Goal: Task Accomplishment & Management: Use online tool/utility

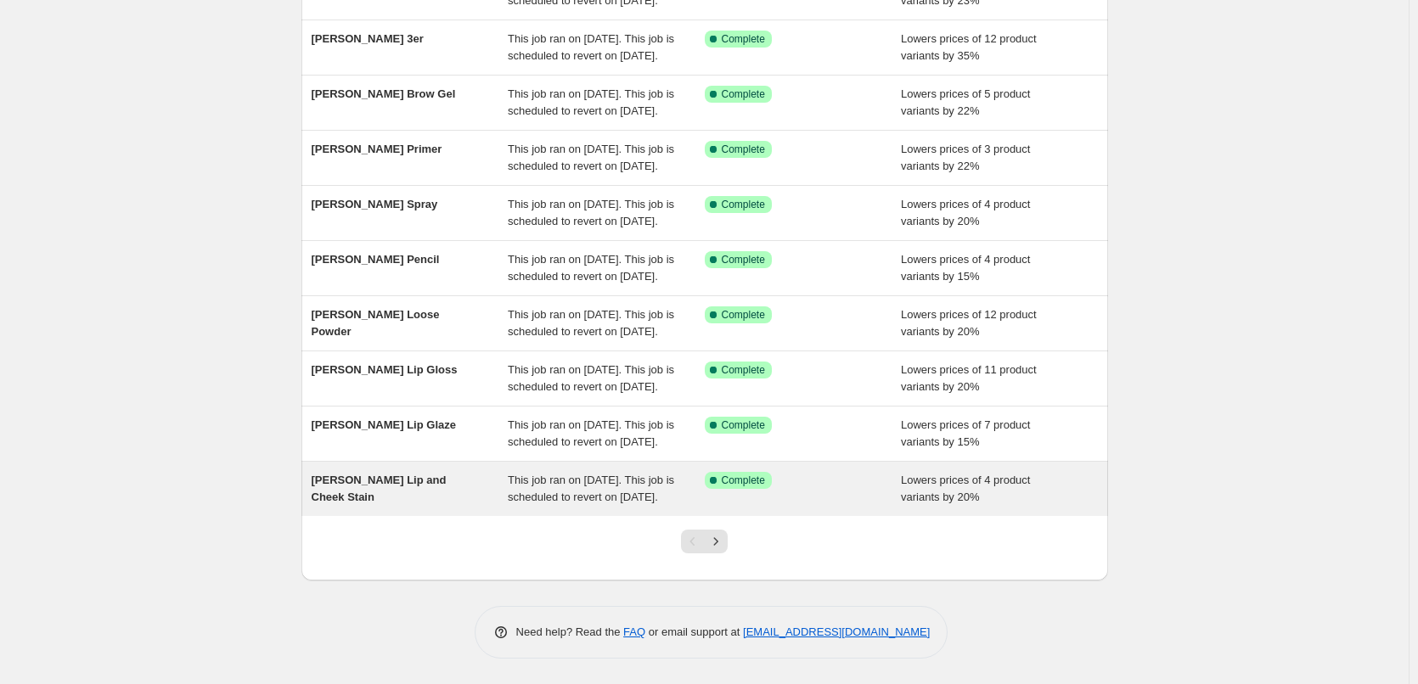
scroll to position [360, 0]
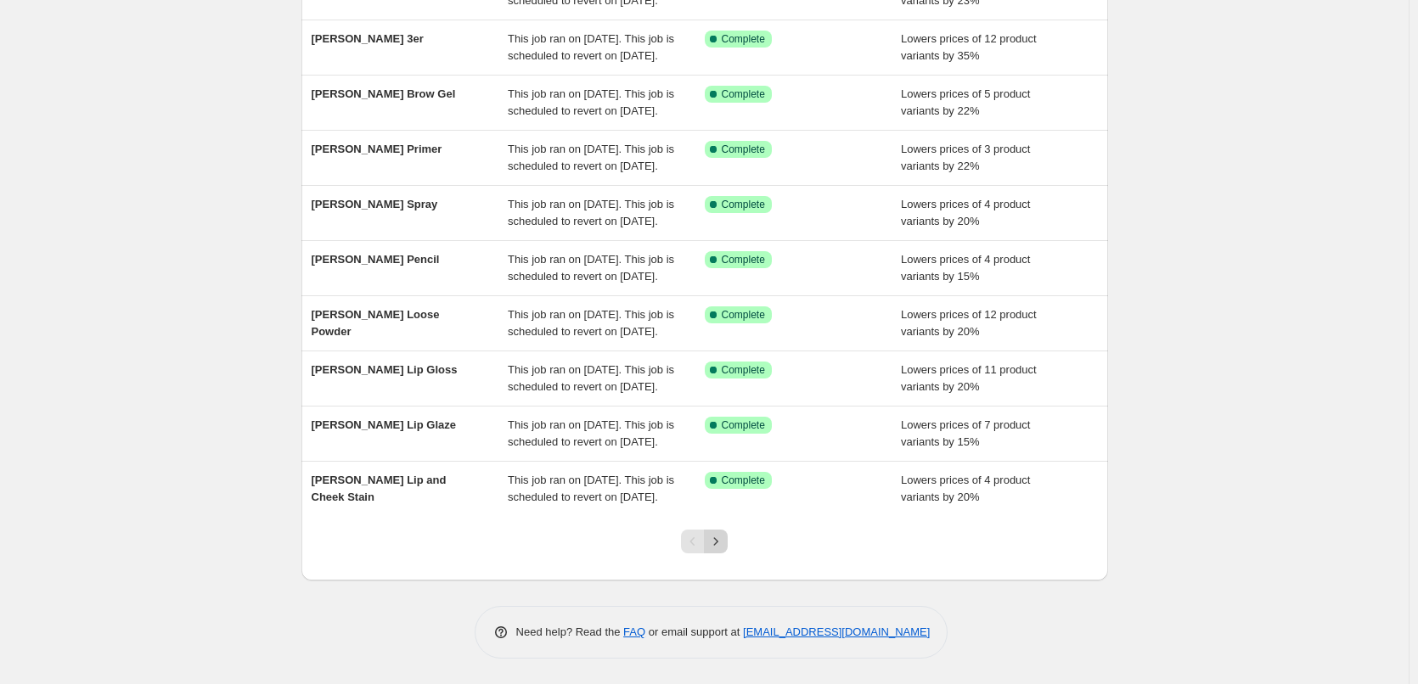
click at [716, 541] on icon "Next" at bounding box center [715, 541] width 17 height 17
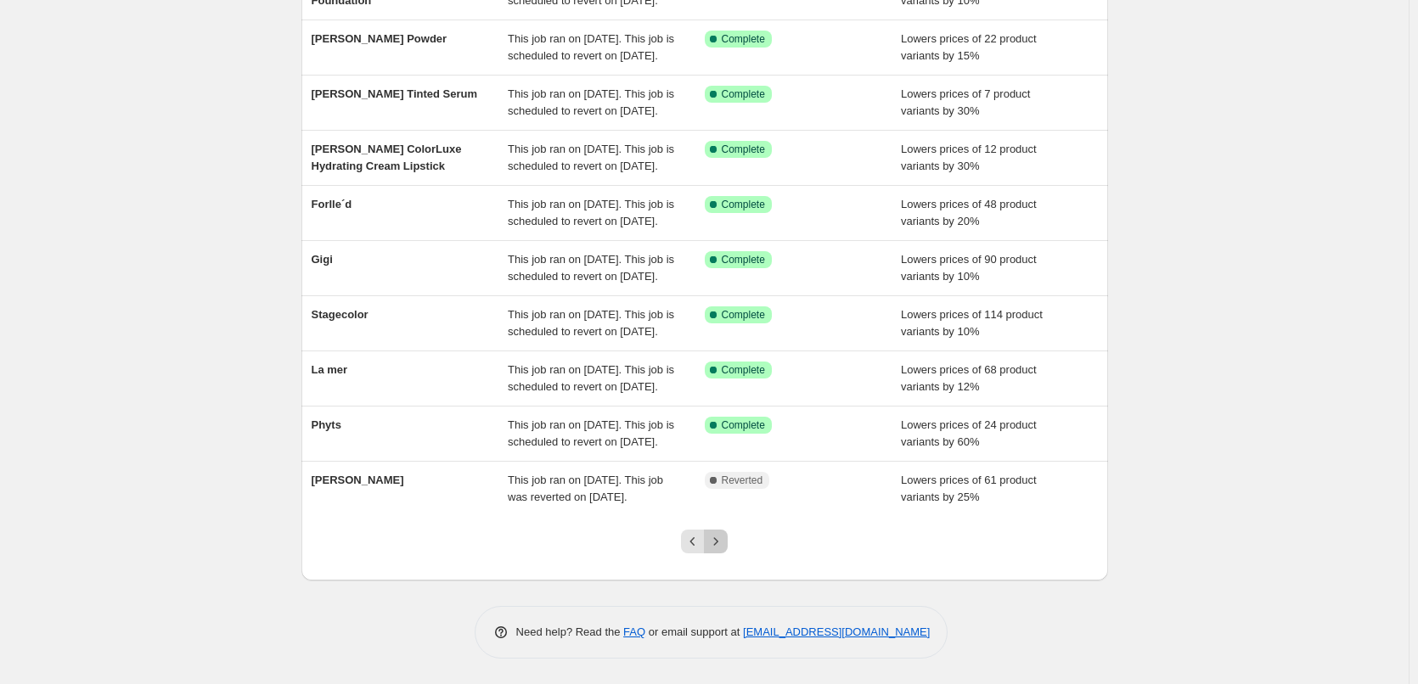
click at [716, 541] on icon "Next" at bounding box center [715, 541] width 17 height 17
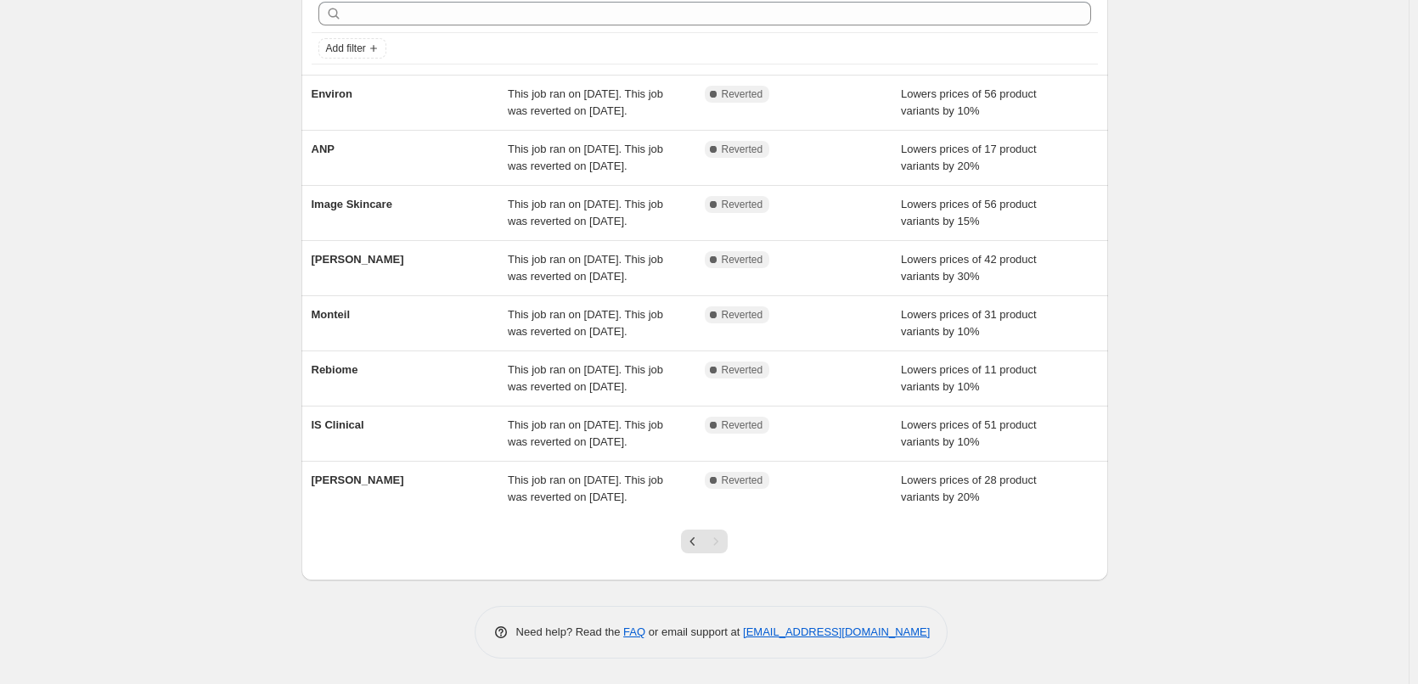
scroll to position [165, 0]
click at [699, 533] on button "Previous" at bounding box center [693, 542] width 24 height 24
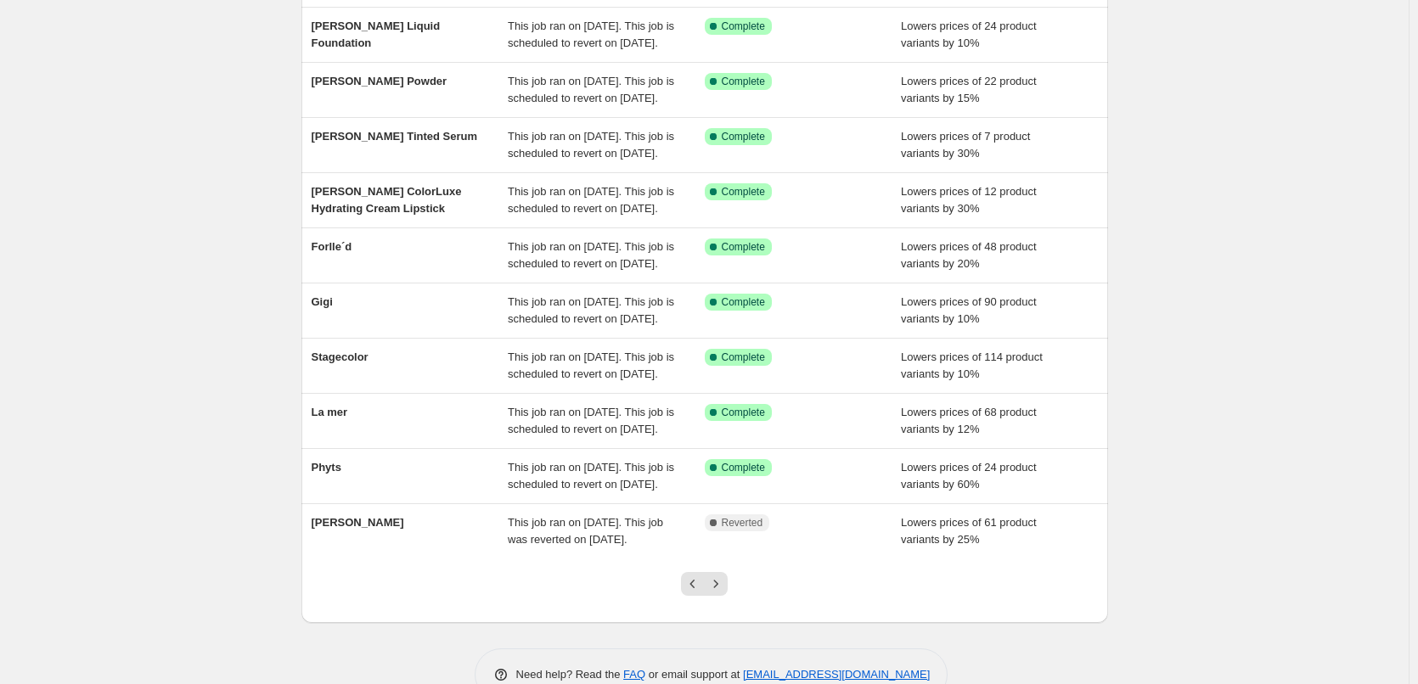
scroll to position [340, 0]
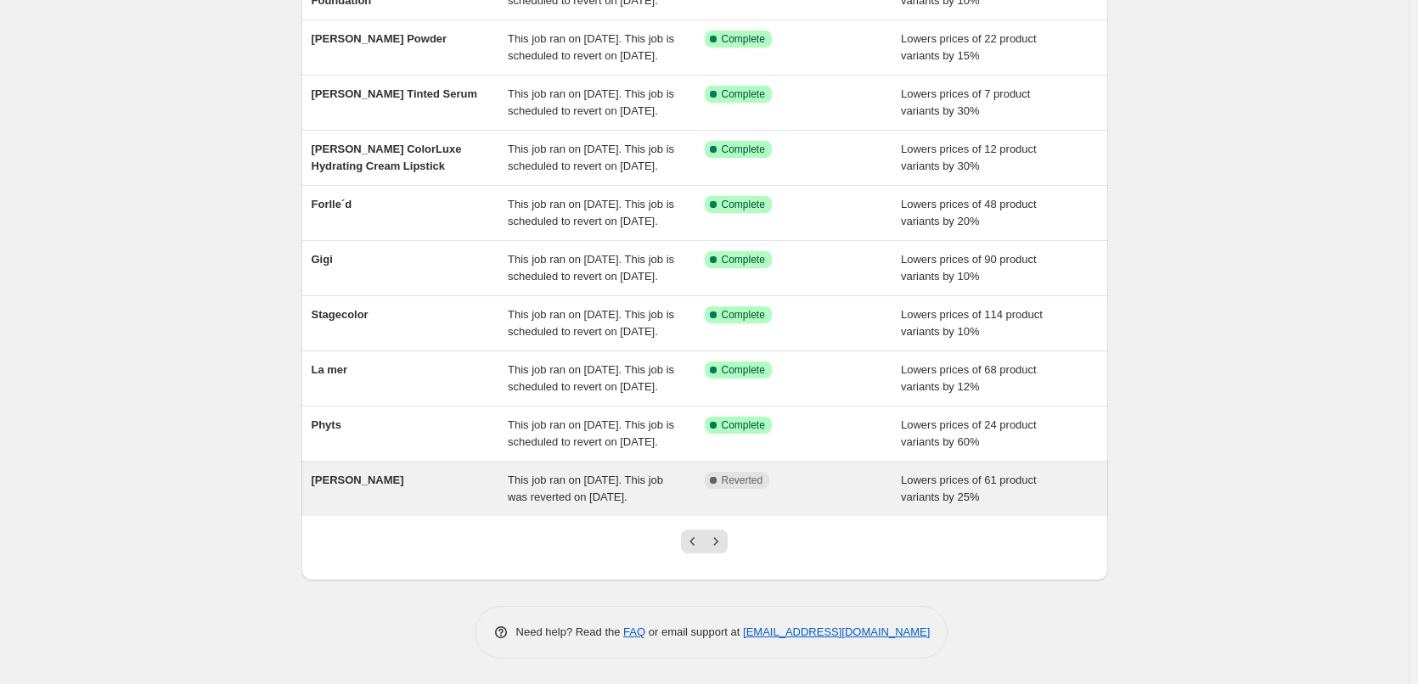
click at [358, 501] on div "[PERSON_NAME]" at bounding box center [410, 489] width 197 height 34
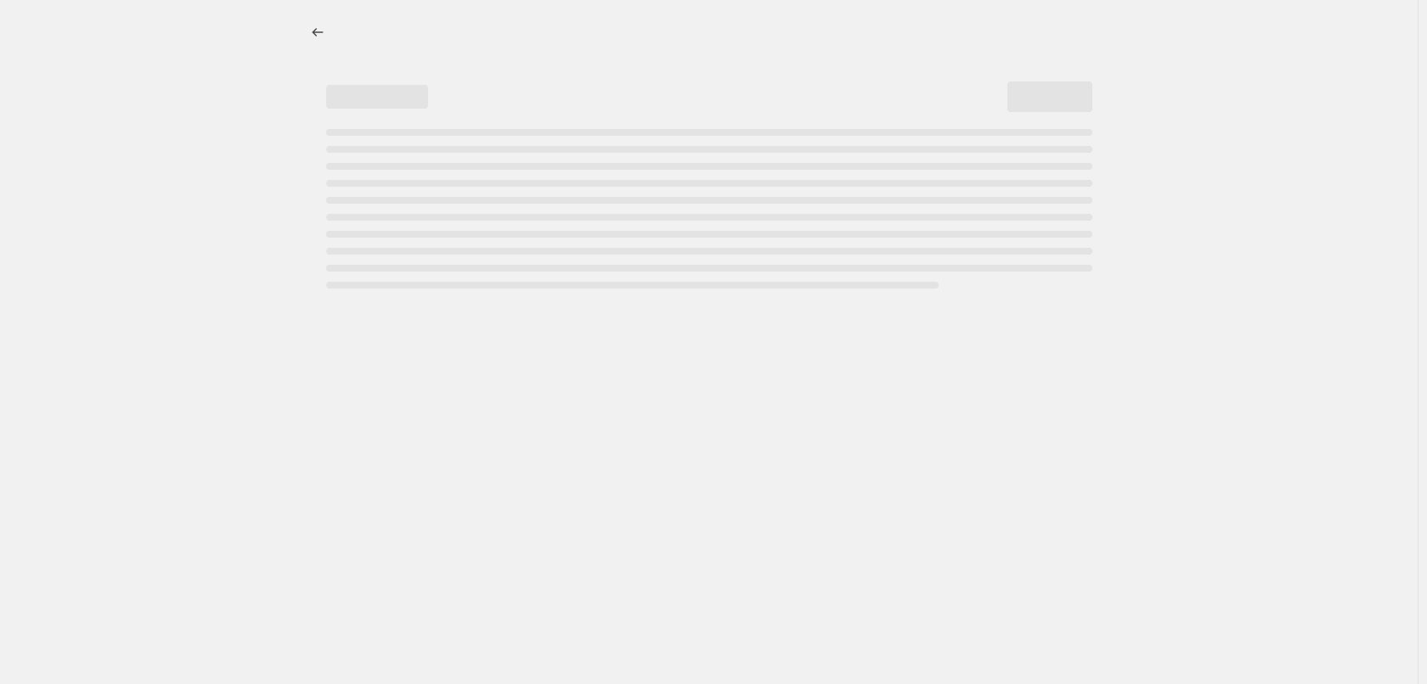
select select "percentage"
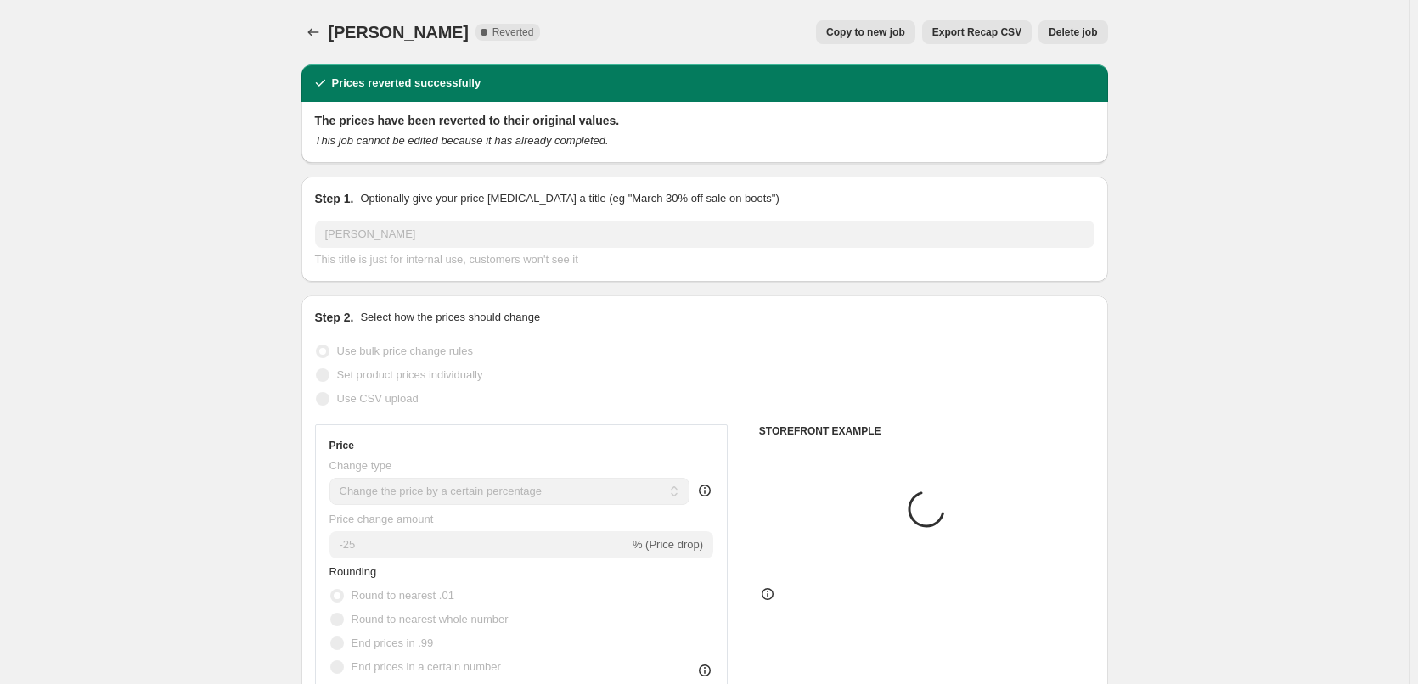
select select "vendor"
click at [904, 38] on span "Copy to new job" at bounding box center [865, 32] width 79 height 14
select select "percentage"
select select "vendor"
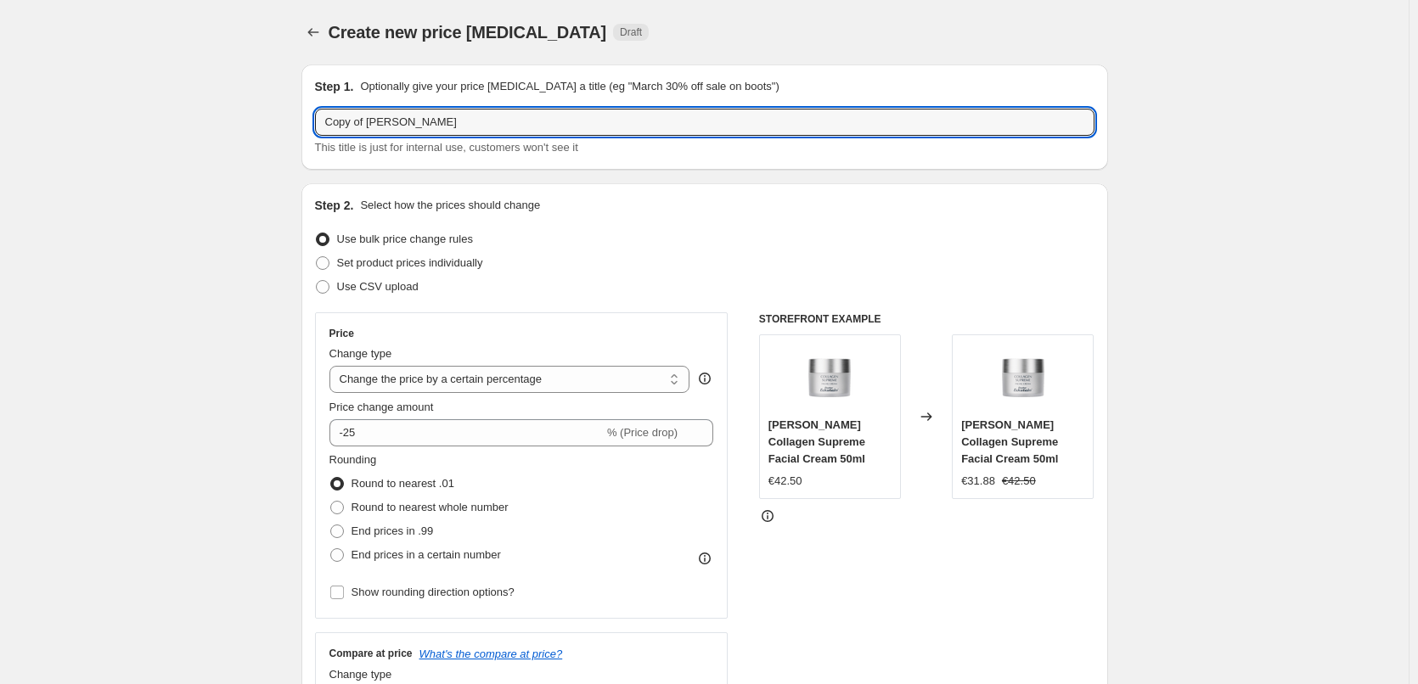
drag, startPoint x: 371, startPoint y: 121, endPoint x: 224, endPoint y: 121, distance: 146.9
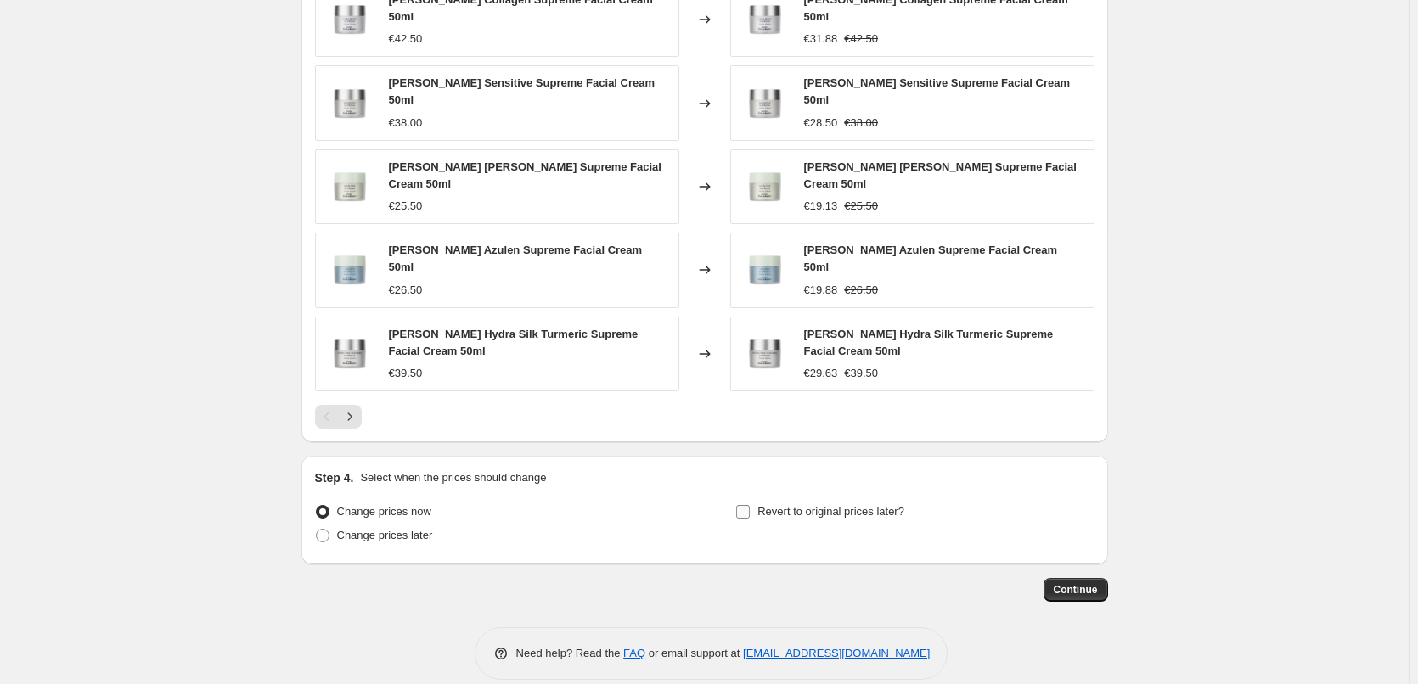
type input "[PERSON_NAME]"
click at [852, 505] on span "Revert to original prices later?" at bounding box center [831, 511] width 147 height 13
click at [750, 505] on input "Revert to original prices later?" at bounding box center [743, 512] width 14 height 14
checkbox input "true"
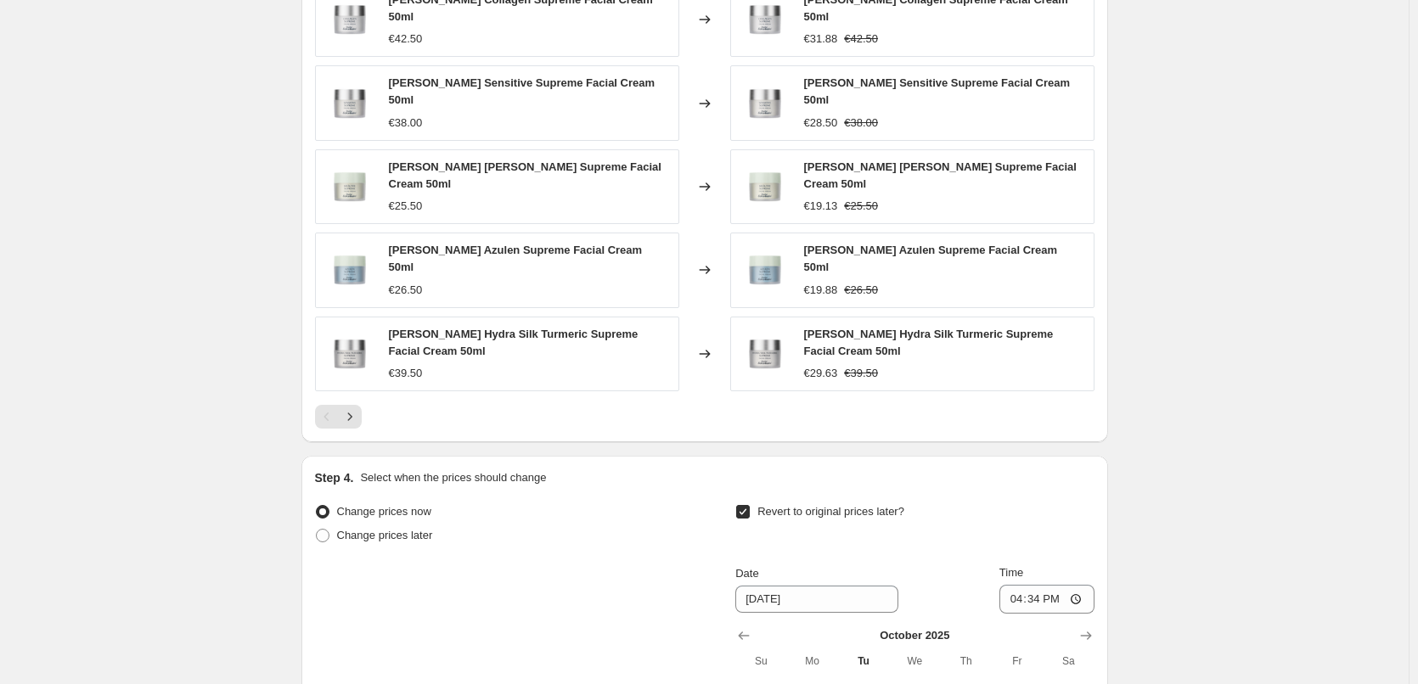
scroll to position [1501, 0]
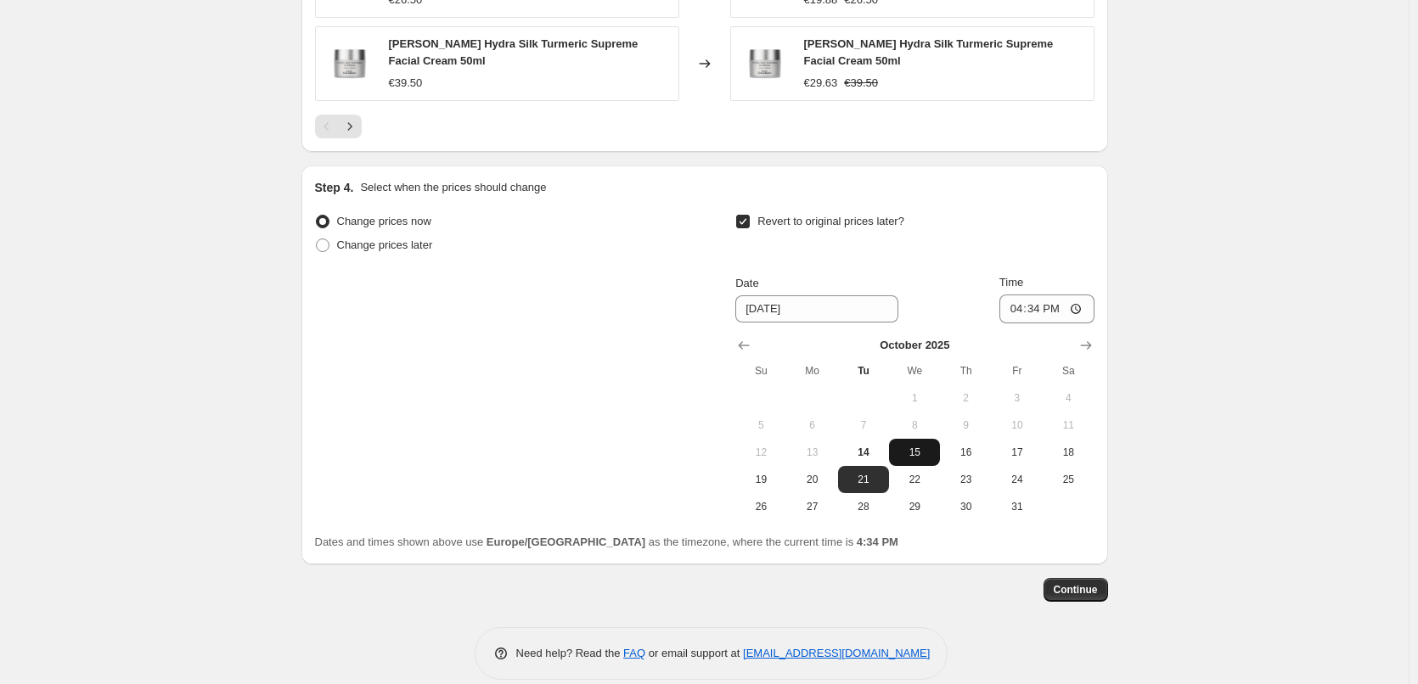
click at [918, 446] on span "15" at bounding box center [914, 453] width 37 height 14
type input "[DATE]"
click at [1014, 295] on input "16:34" at bounding box center [1047, 309] width 95 height 29
type input "03:00"
click at [1079, 583] on span "Continue" at bounding box center [1076, 590] width 44 height 14
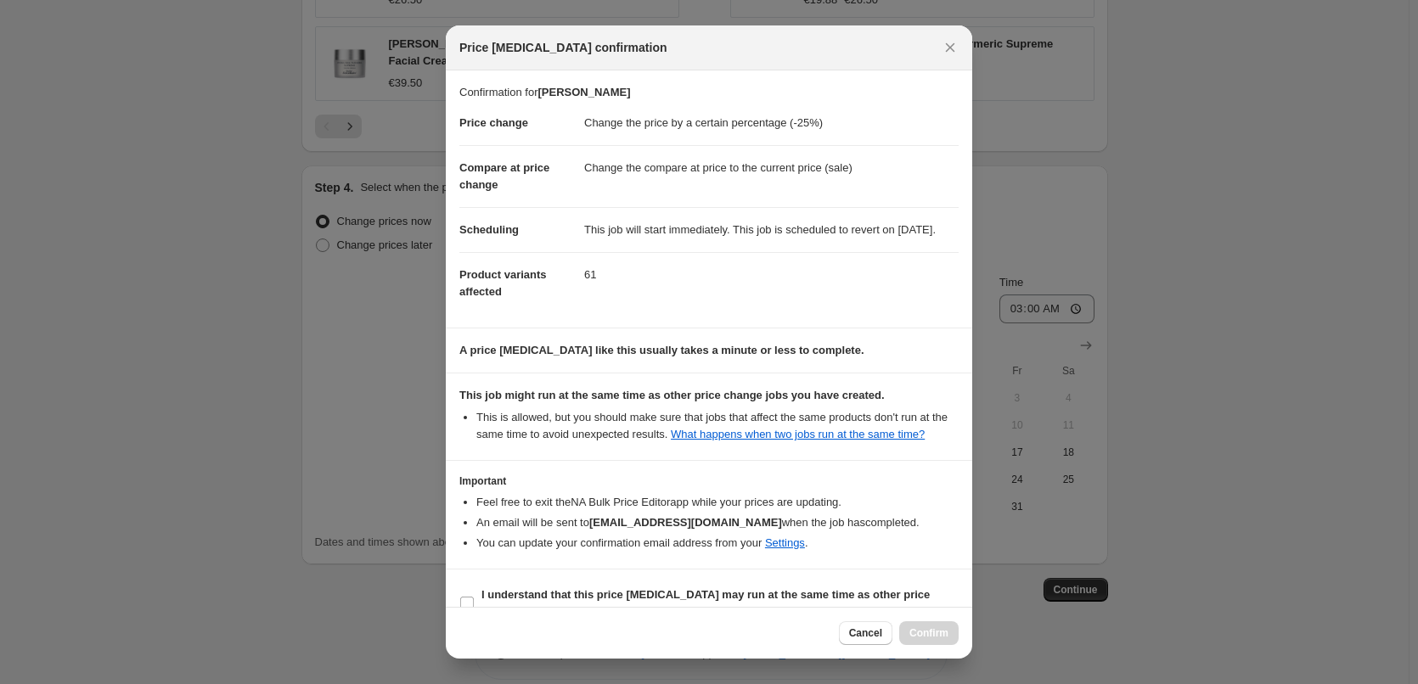
scroll to position [48, 0]
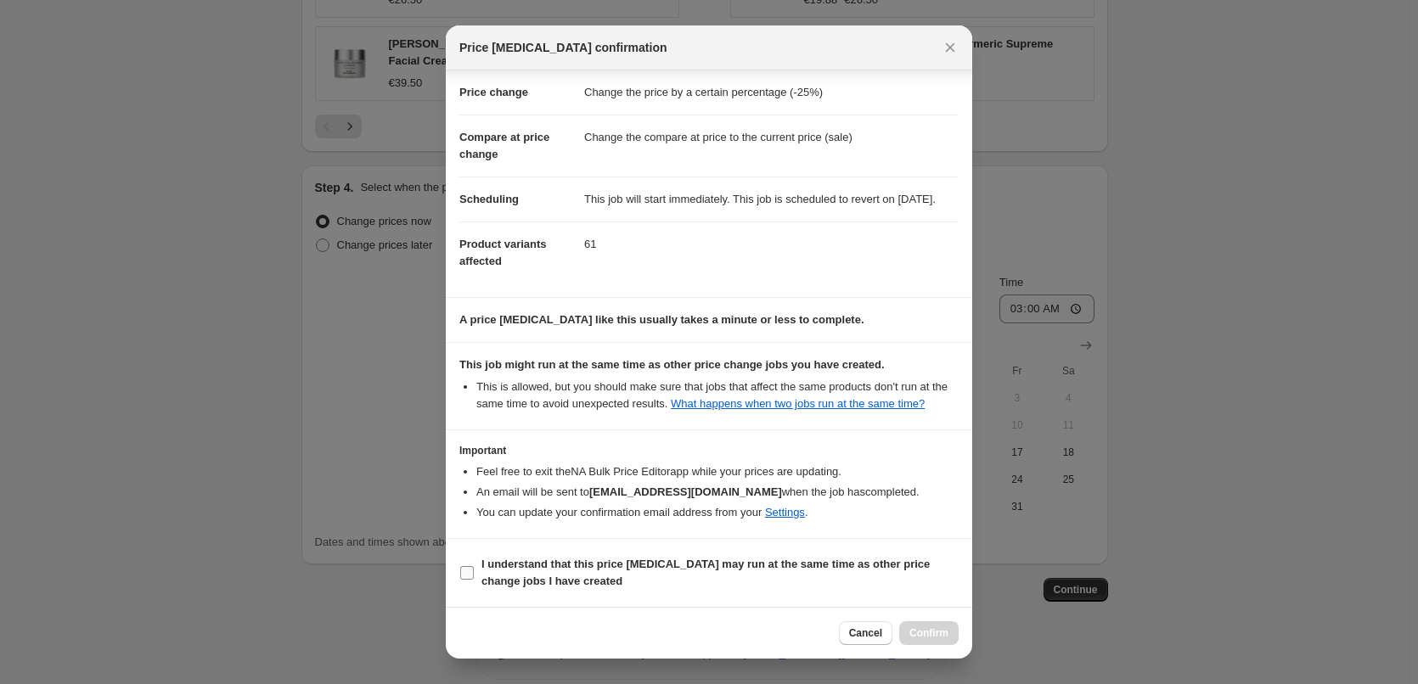
click at [510, 566] on b "I understand that this price change job may run at the same time as other price…" at bounding box center [706, 573] width 448 height 30
click at [474, 566] on input "I understand that this price change job may run at the same time as other price…" at bounding box center [467, 573] width 14 height 14
checkbox input "true"
click at [924, 631] on span "Confirm" at bounding box center [929, 634] width 39 height 14
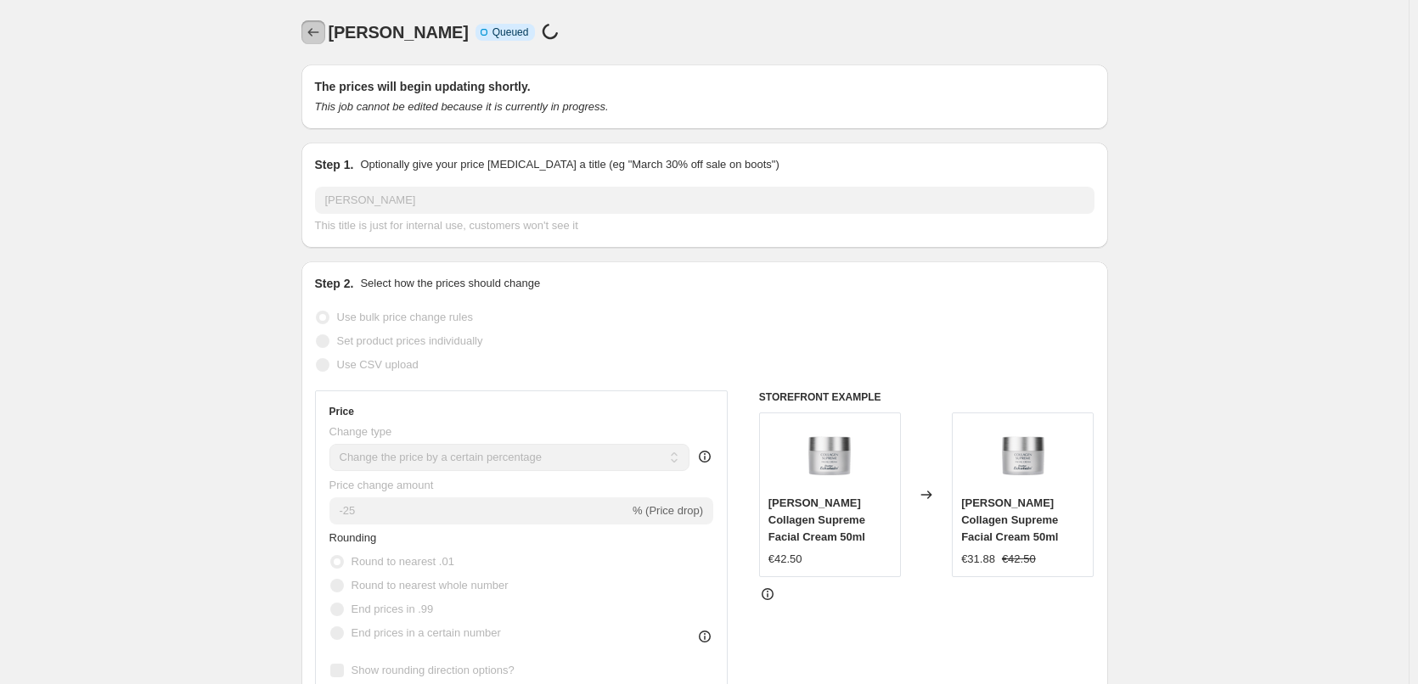
click at [322, 31] on icon "Price change jobs" at bounding box center [313, 32] width 17 height 17
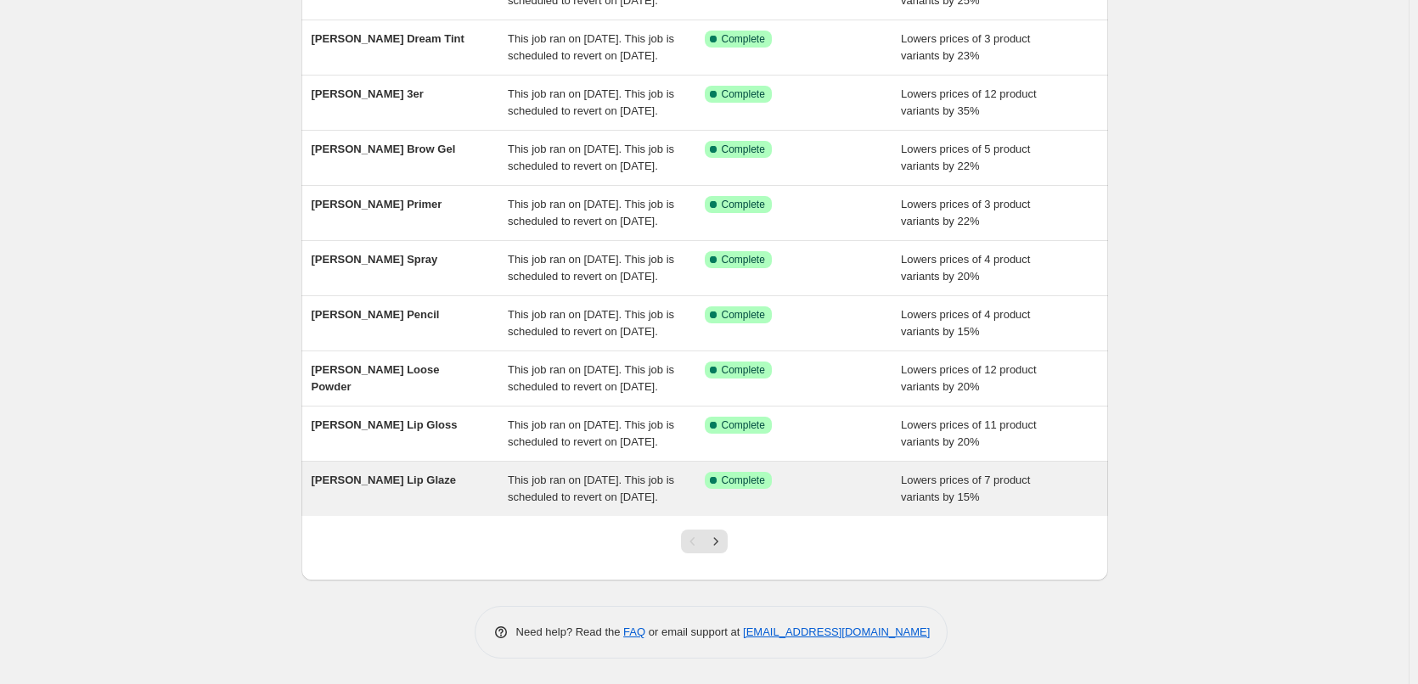
scroll to position [360, 0]
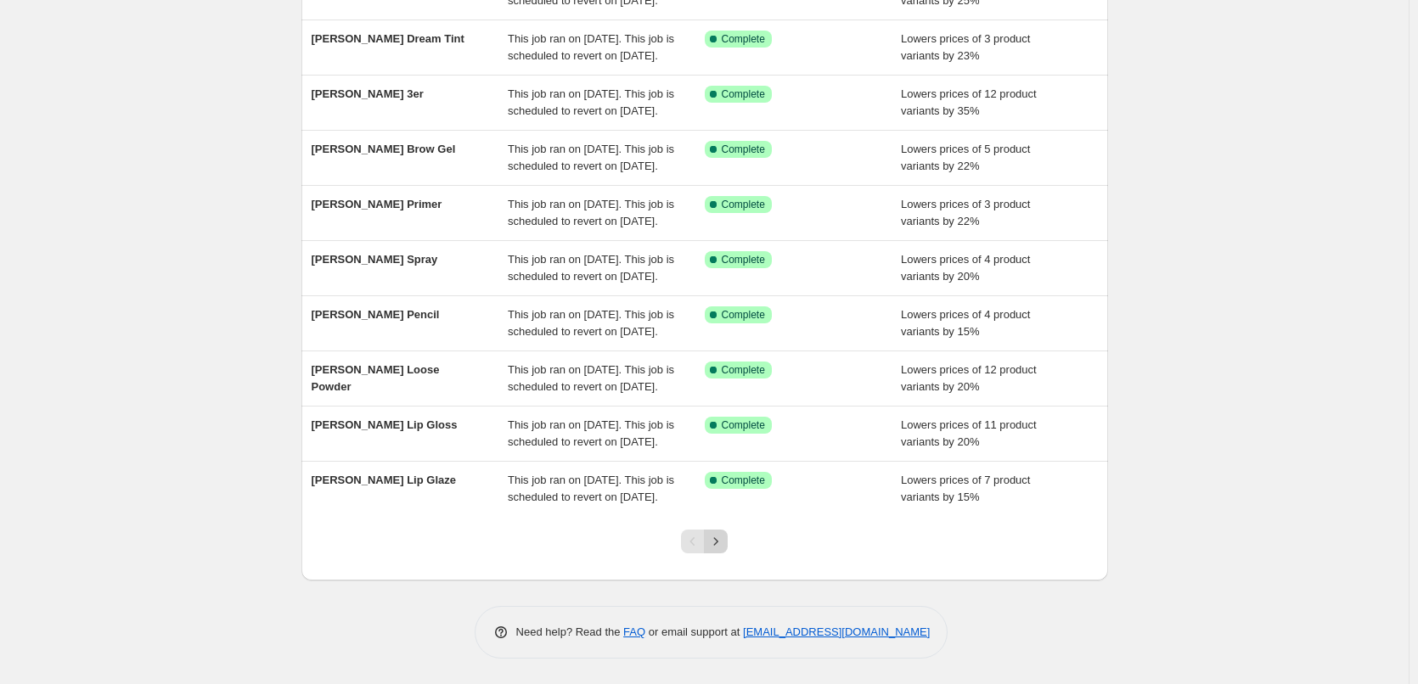
click at [724, 533] on button "Next" at bounding box center [716, 542] width 24 height 24
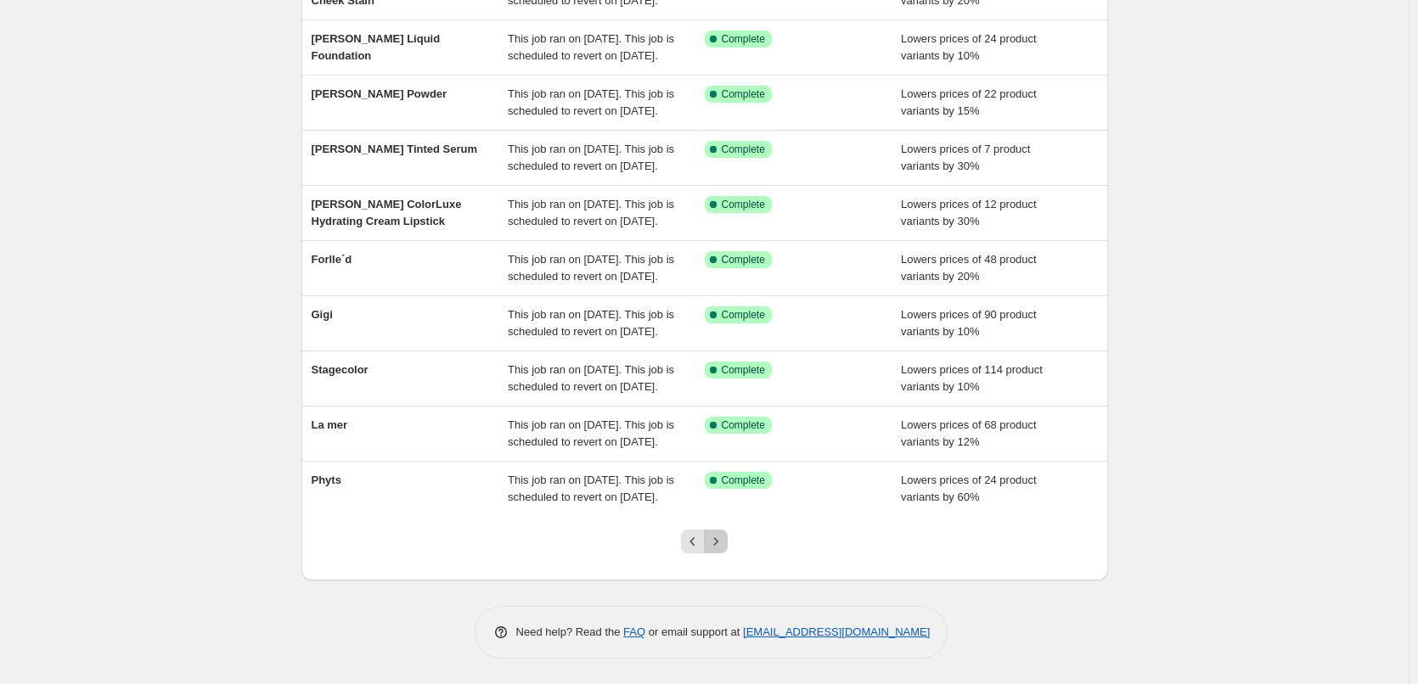
click at [724, 533] on button "Next" at bounding box center [716, 542] width 24 height 24
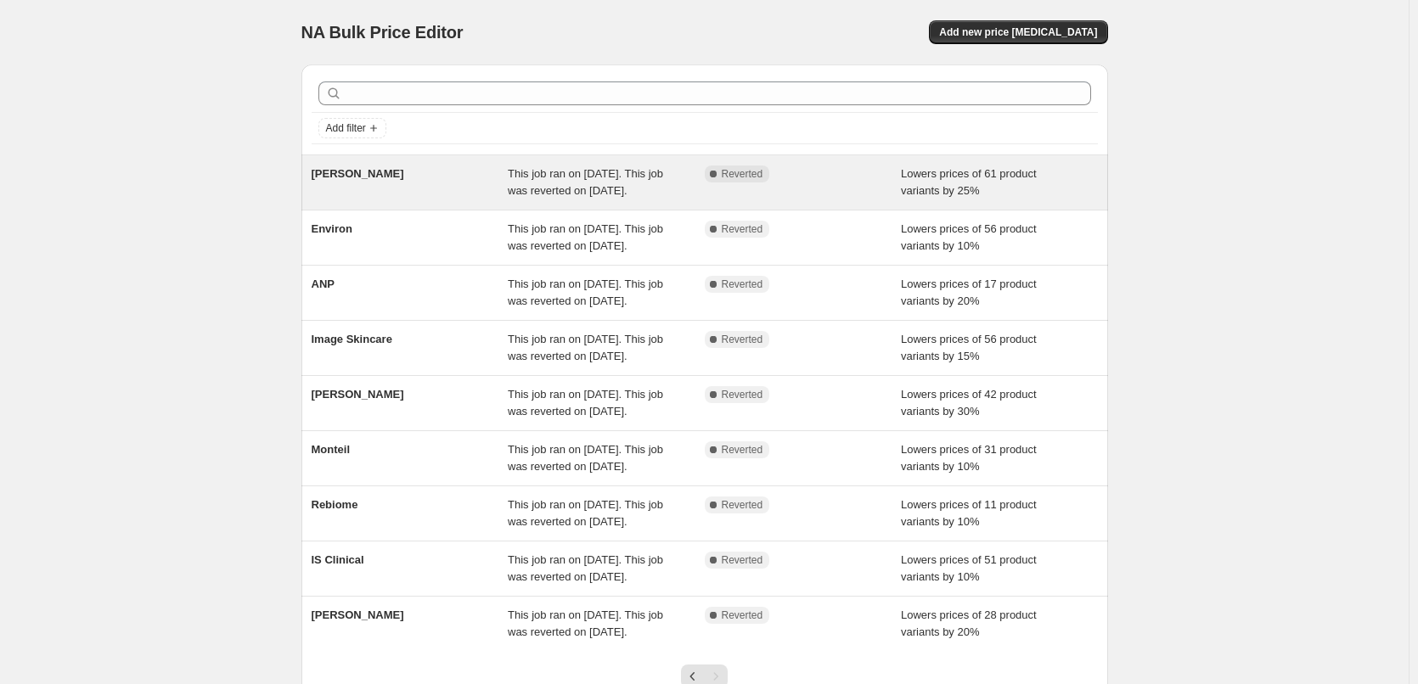
click at [363, 176] on span "[PERSON_NAME]" at bounding box center [358, 173] width 93 height 13
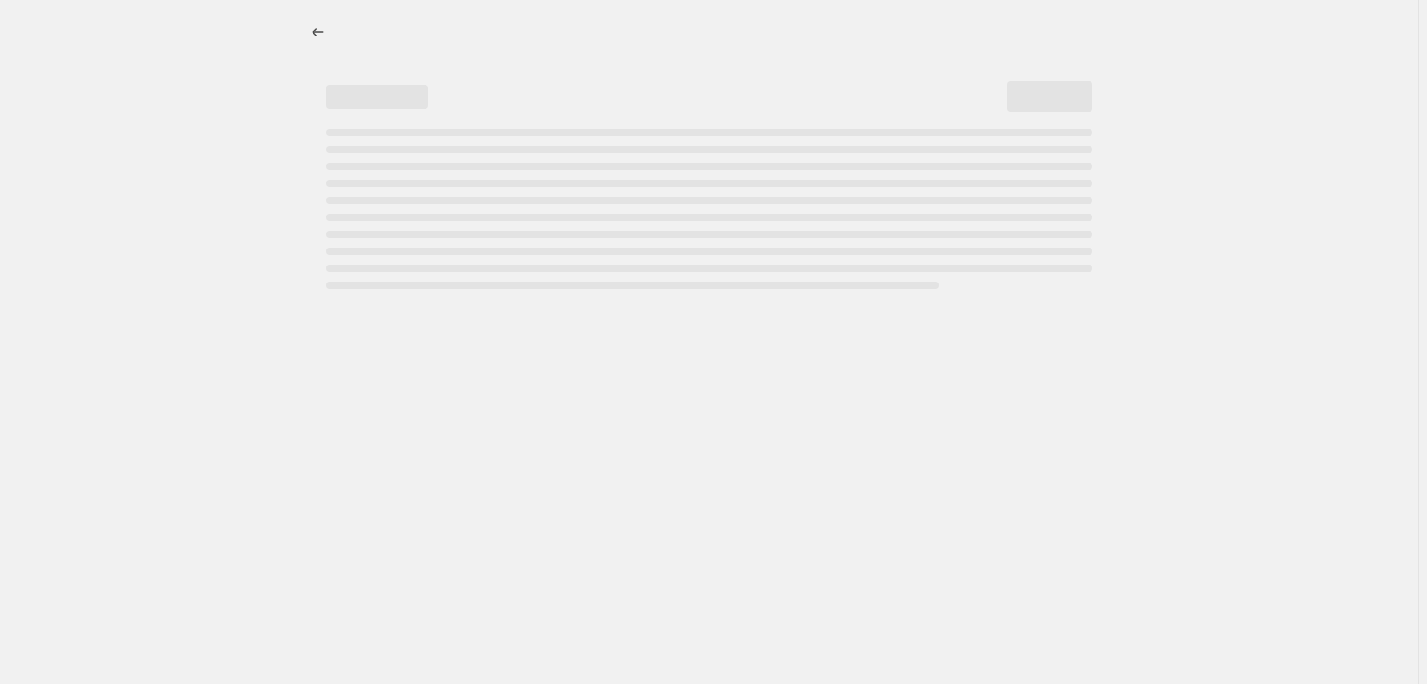
select select "percentage"
select select "vendor"
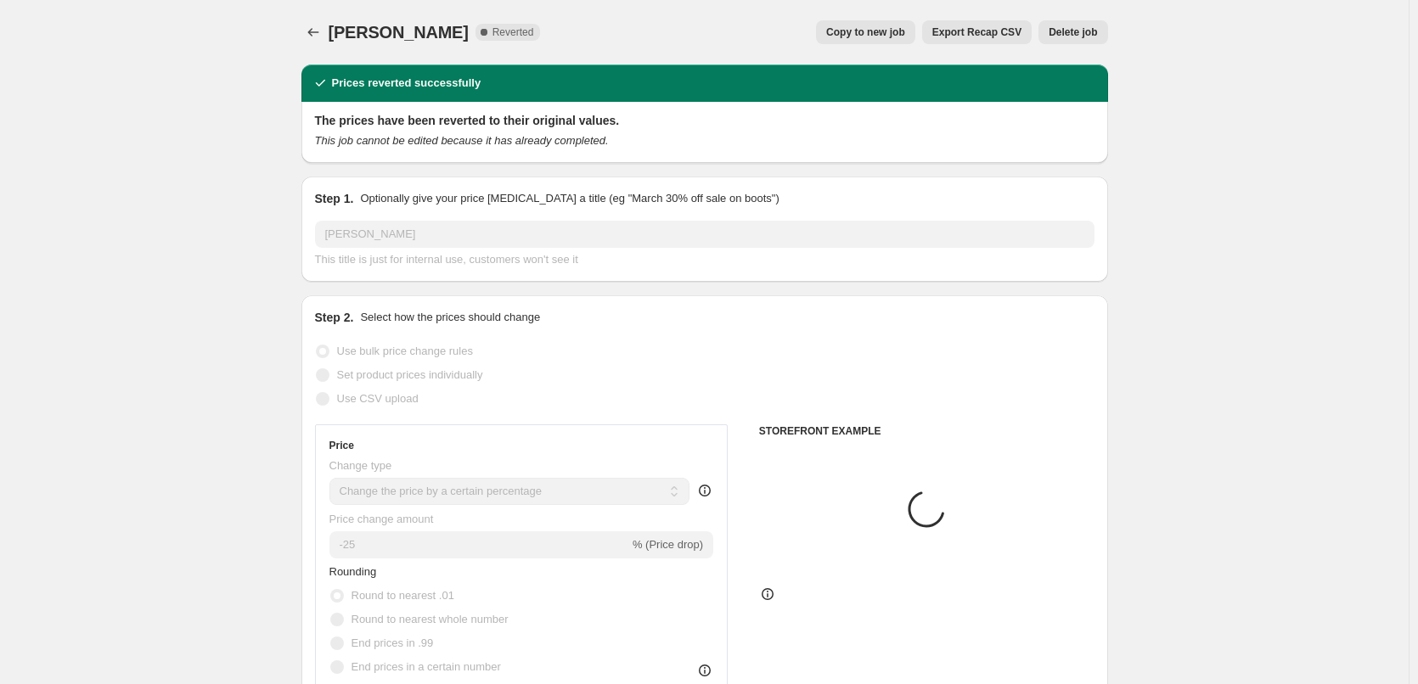
click at [1093, 34] on span "Delete job" at bounding box center [1073, 32] width 48 height 14
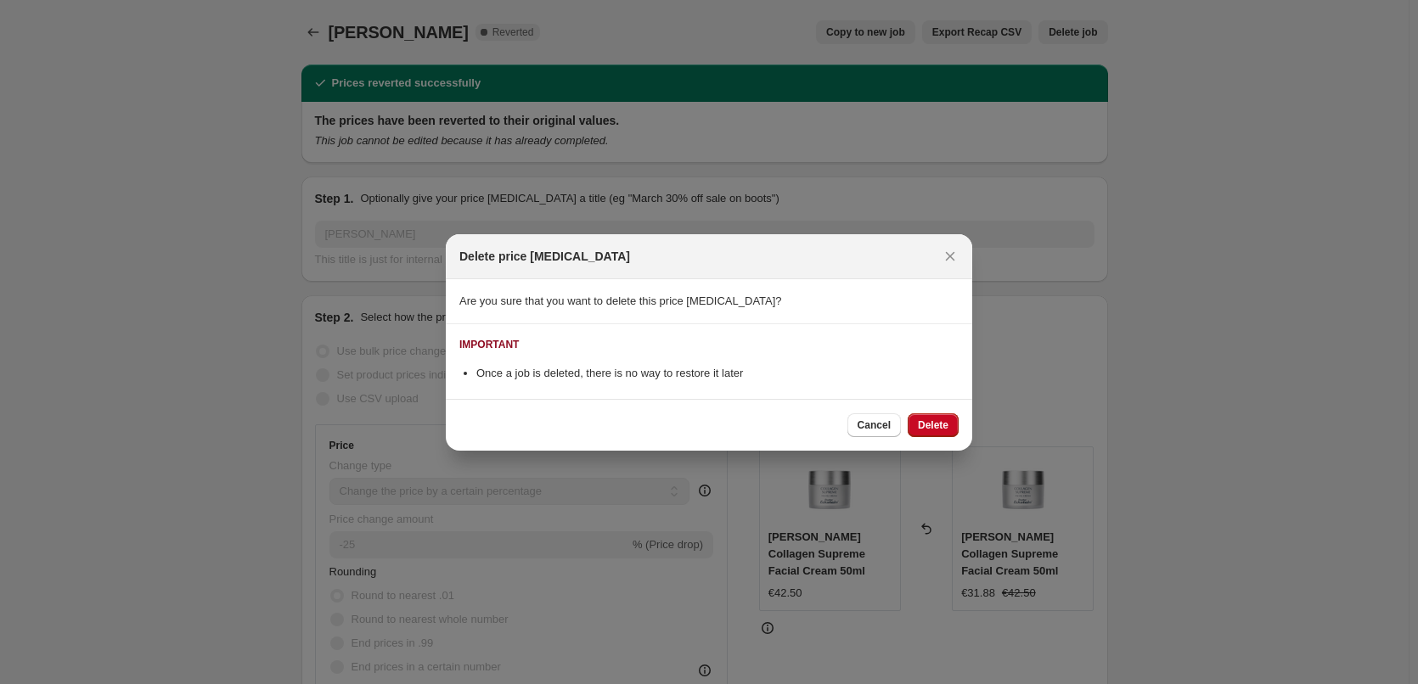
click at [935, 405] on div "Cancel Delete" at bounding box center [709, 425] width 527 height 52
click at [938, 414] on button "Delete" at bounding box center [933, 426] width 51 height 24
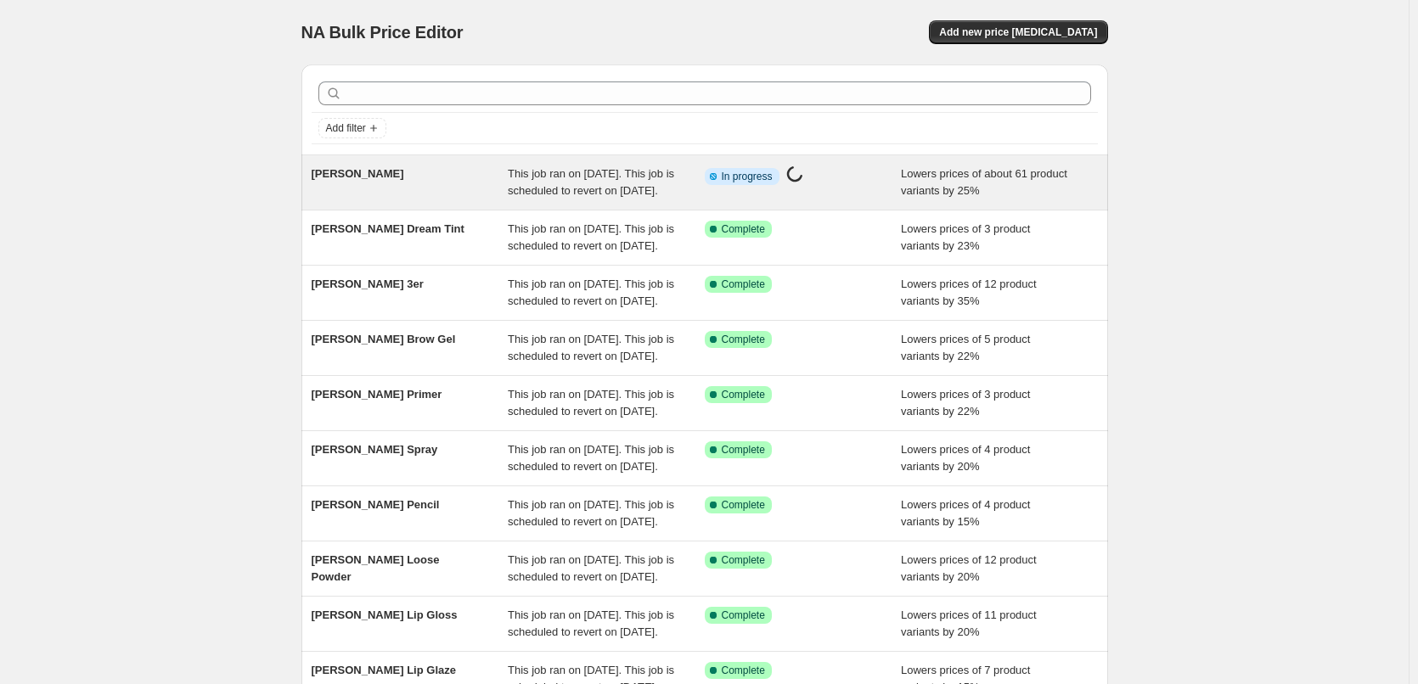
click at [325, 178] on span "[PERSON_NAME]" at bounding box center [358, 173] width 93 height 13
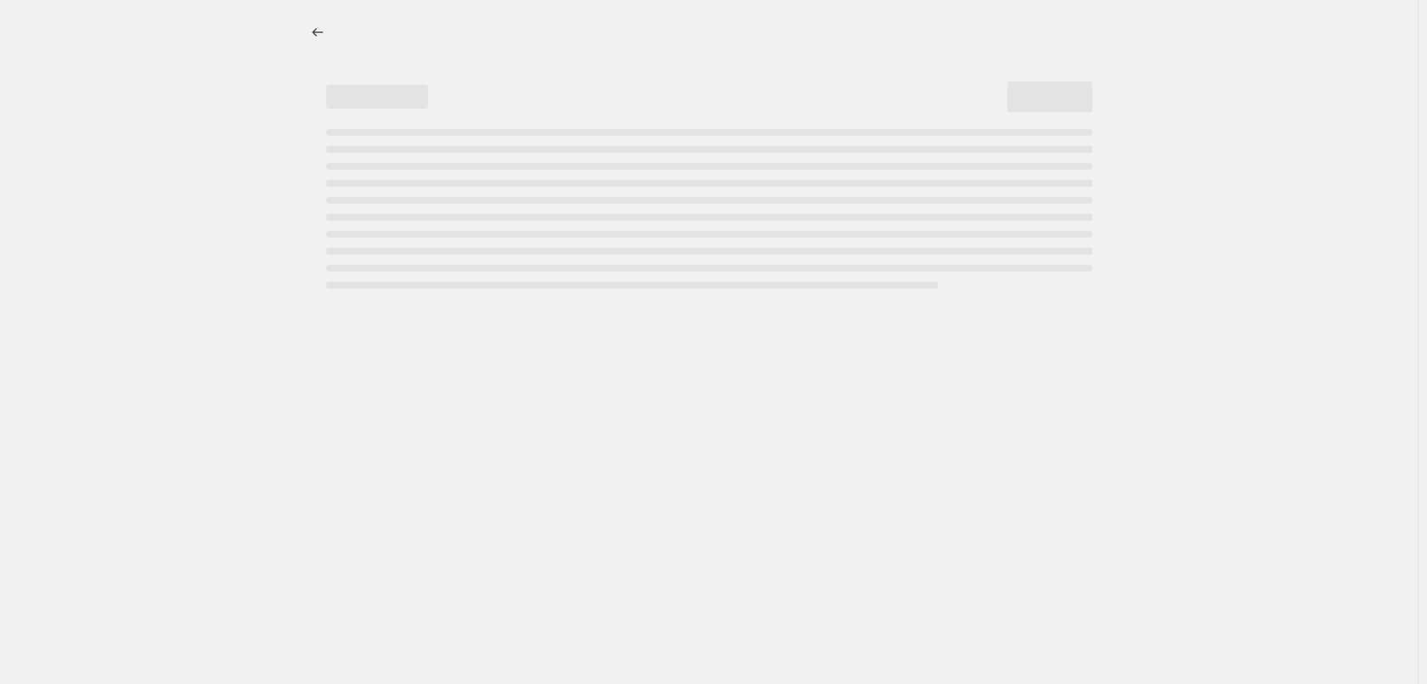
select select "percentage"
select select "vendor"
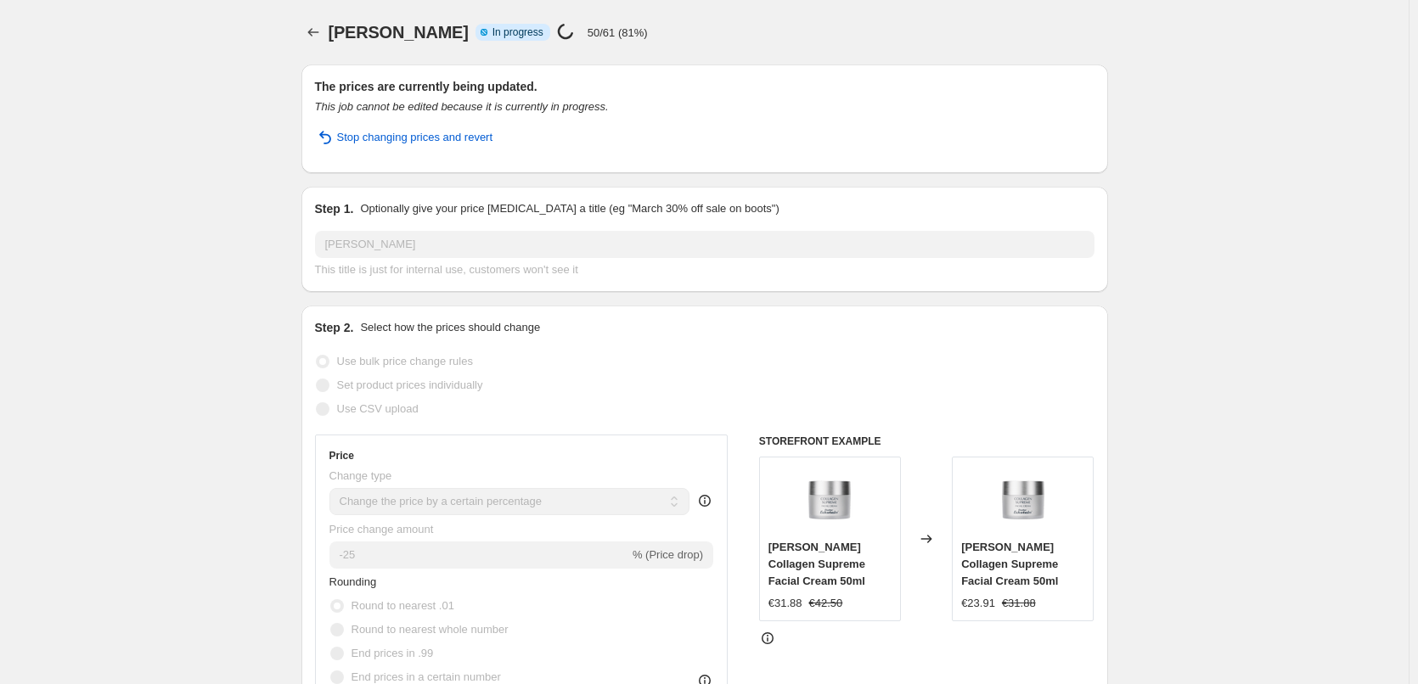
select select "percentage"
select select "vendor"
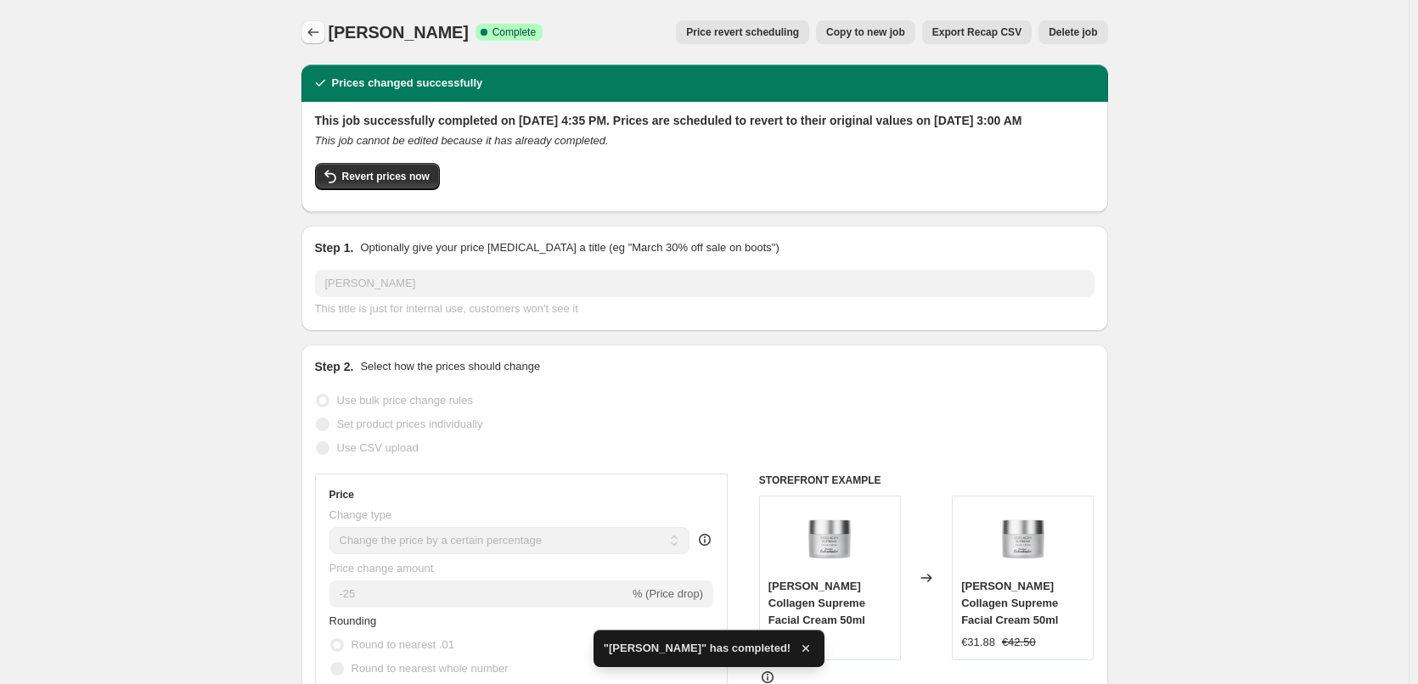
click at [315, 32] on icon "Price change jobs" at bounding box center [313, 32] width 17 height 17
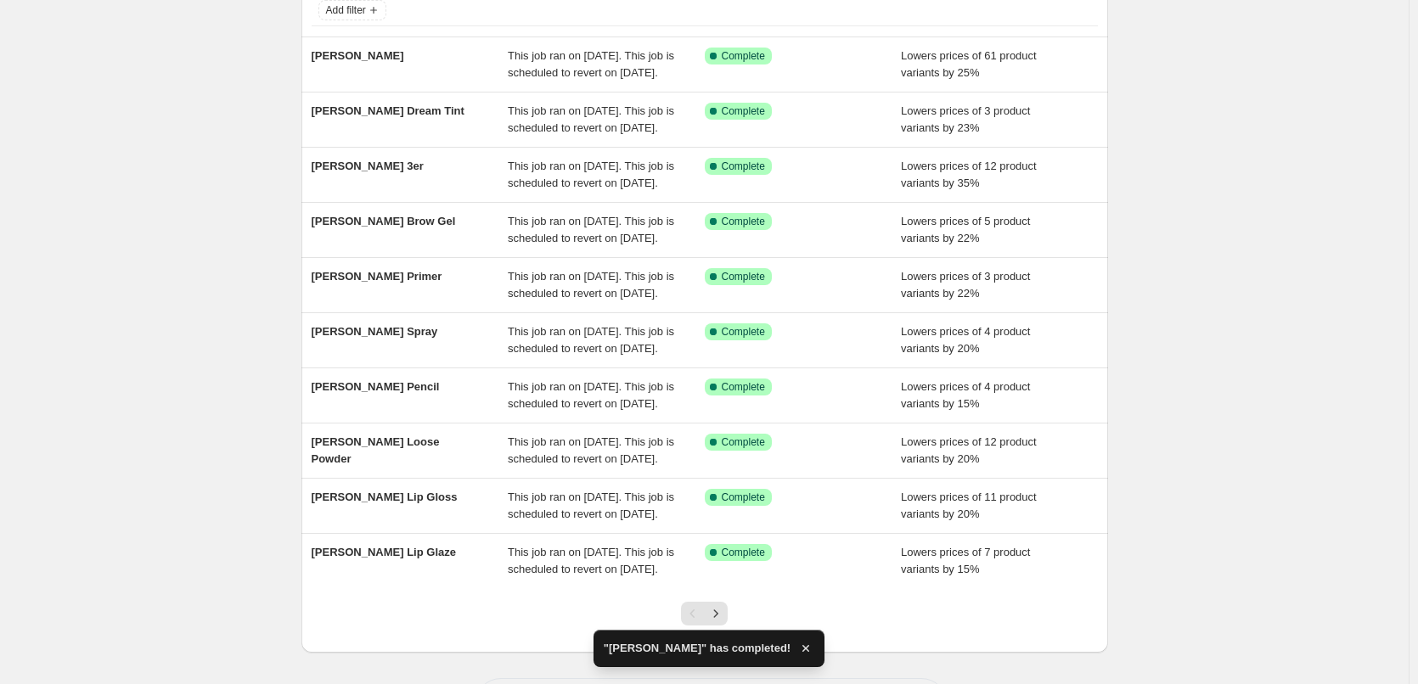
scroll to position [170, 0]
